Goal: Task Accomplishment & Management: Manage account settings

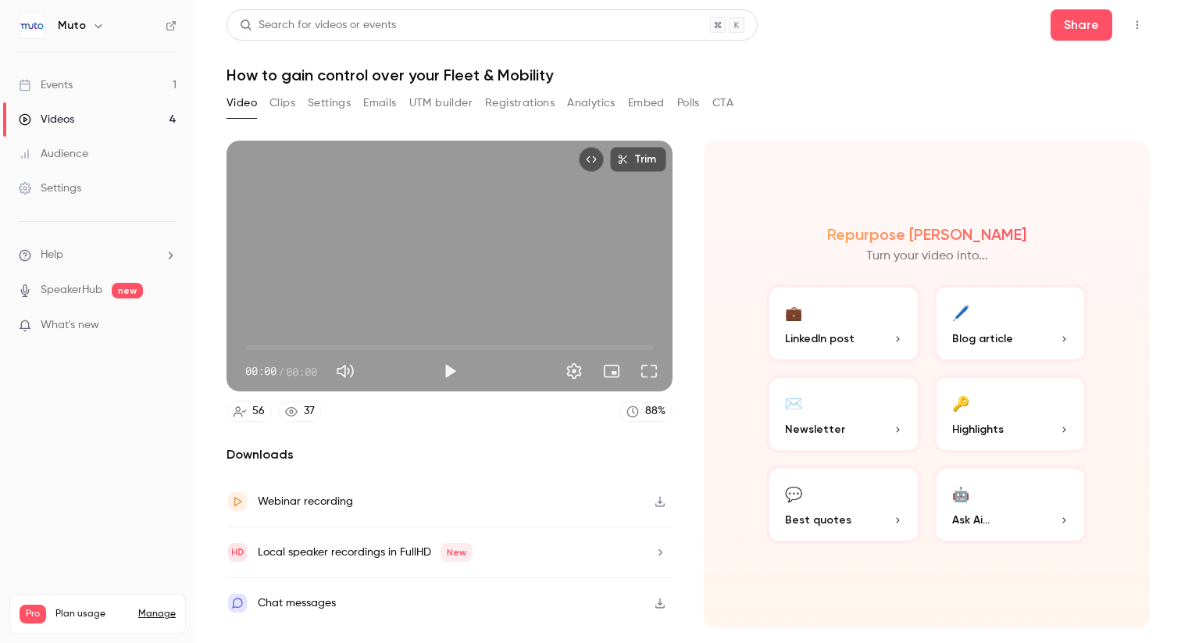
click at [70, 85] on div "Events" at bounding box center [46, 85] width 54 height 16
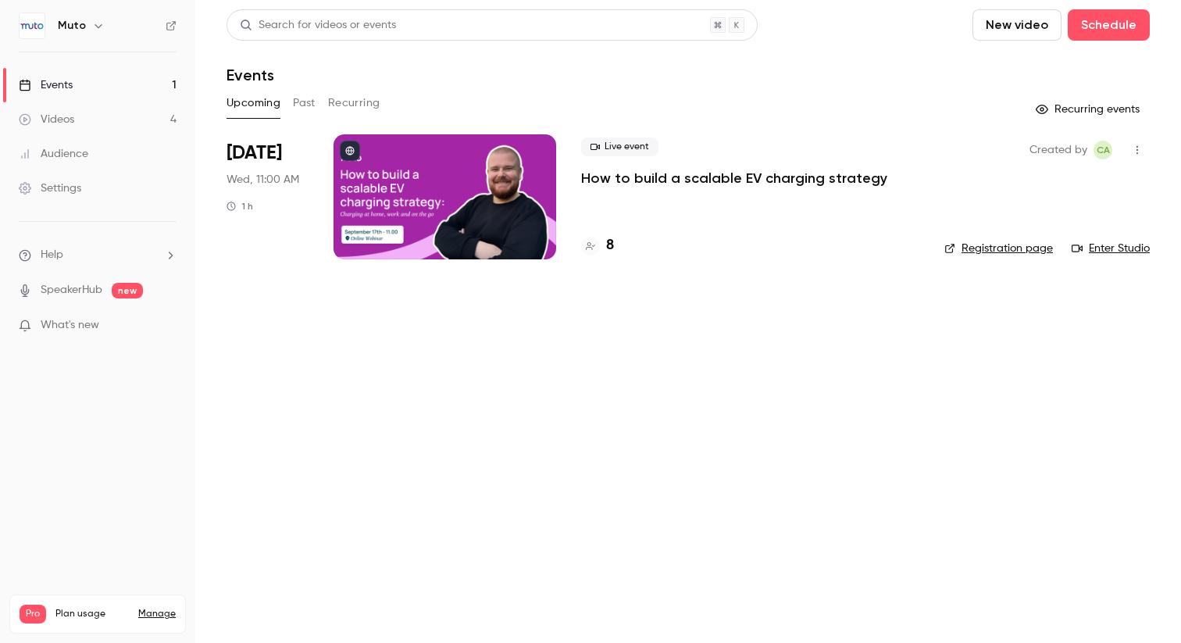
click at [684, 165] on div "Live event How to build a scalable EV charging strategy" at bounding box center [750, 162] width 338 height 50
click at [682, 173] on p "How to build a scalable EV charging strategy" at bounding box center [734, 178] width 306 height 19
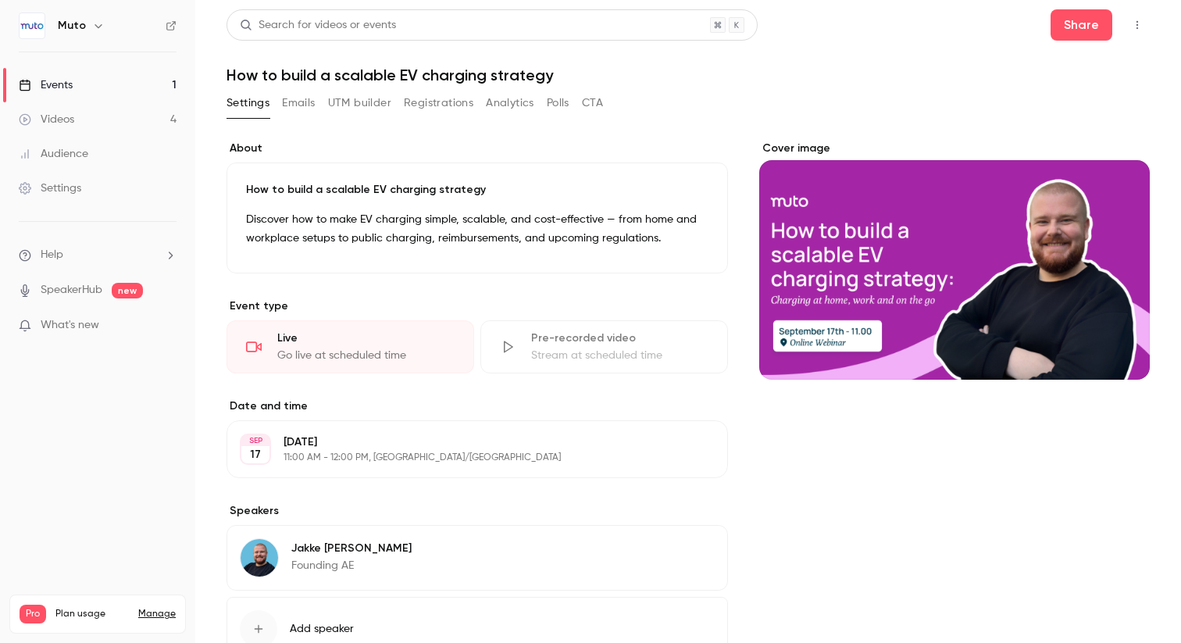
click at [375, 93] on button "UTM builder" at bounding box center [359, 103] width 63 height 25
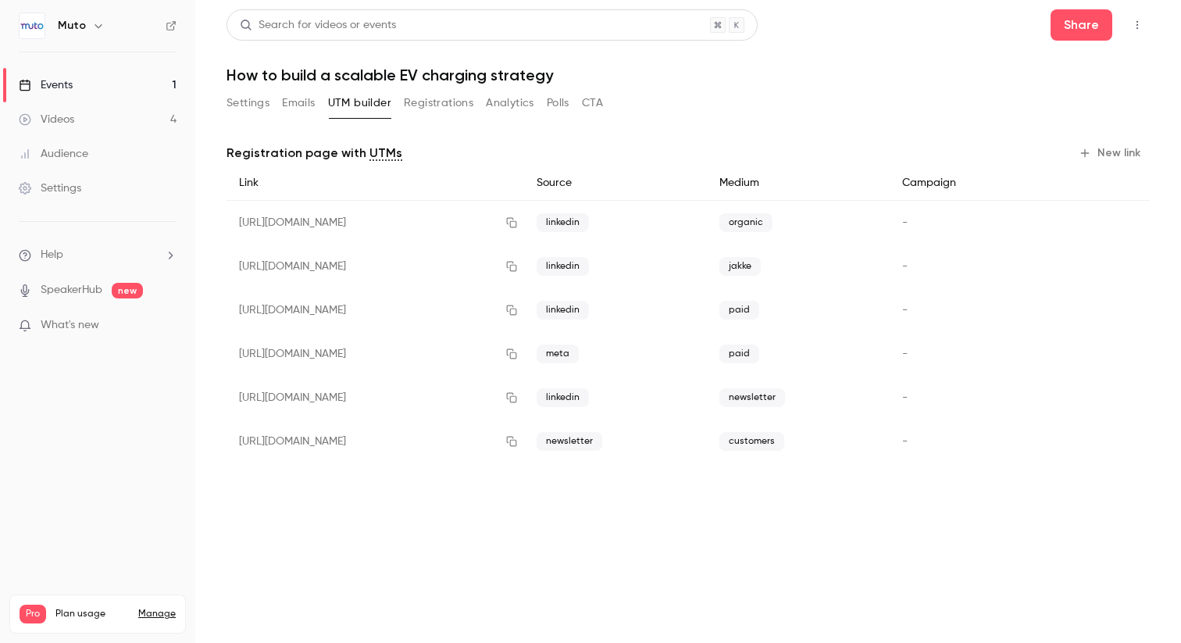
click at [304, 105] on button "Emails" at bounding box center [298, 103] width 33 height 25
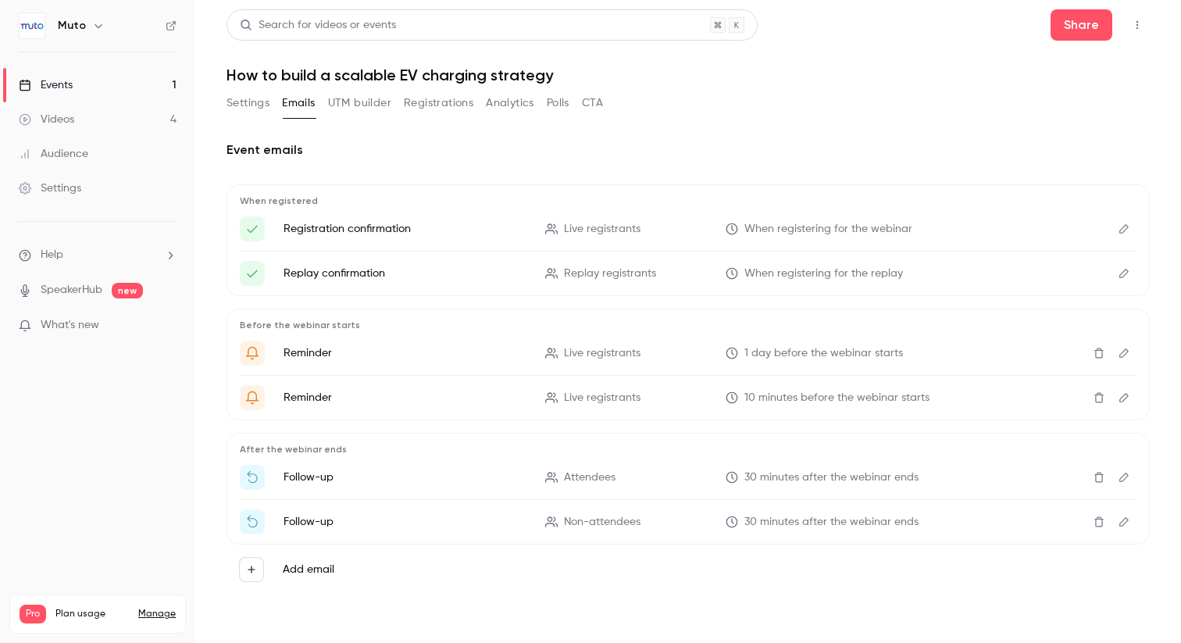
click at [439, 96] on button "Registrations" at bounding box center [439, 103] width 70 height 25
